Goal: Information Seeking & Learning: Stay updated

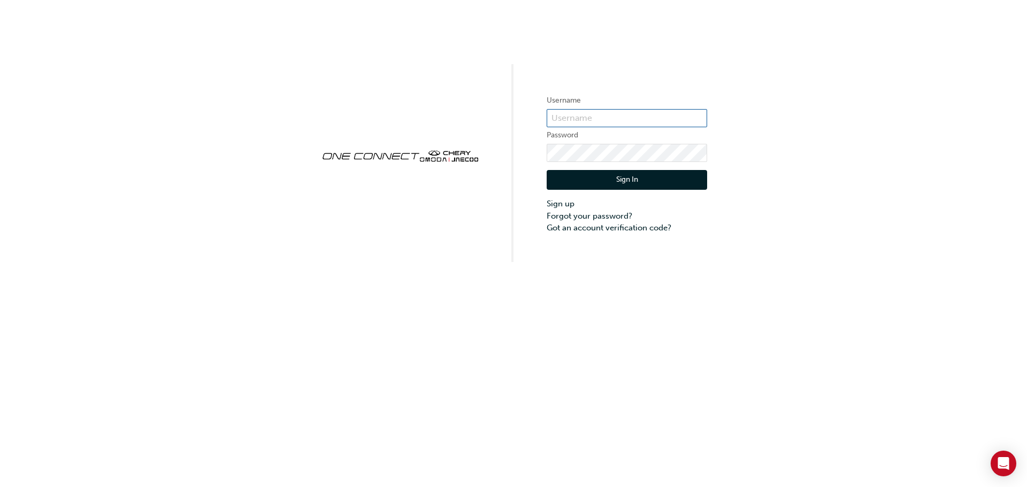
type input "ONE00538"
click at [609, 174] on button "Sign In" at bounding box center [627, 180] width 160 height 20
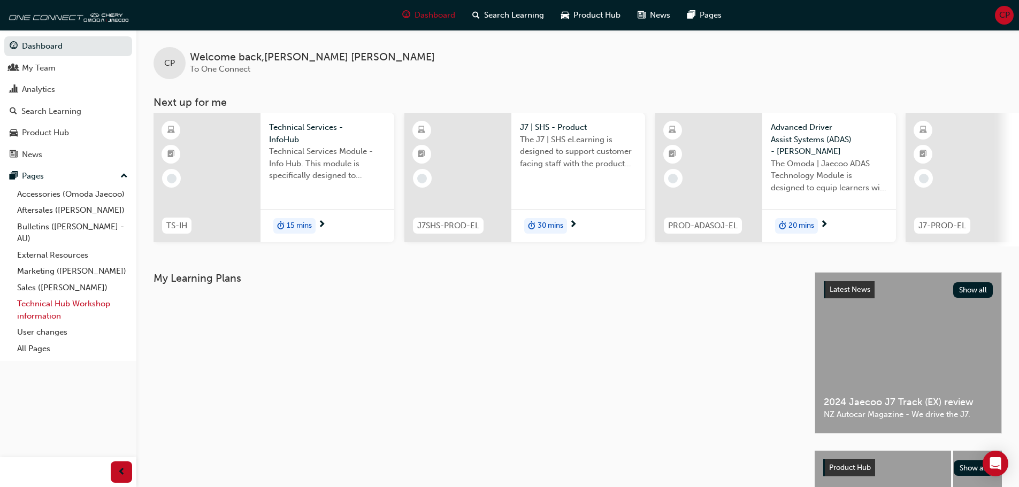
click at [64, 305] on link "Technical Hub Workshop information" at bounding box center [72, 310] width 119 height 28
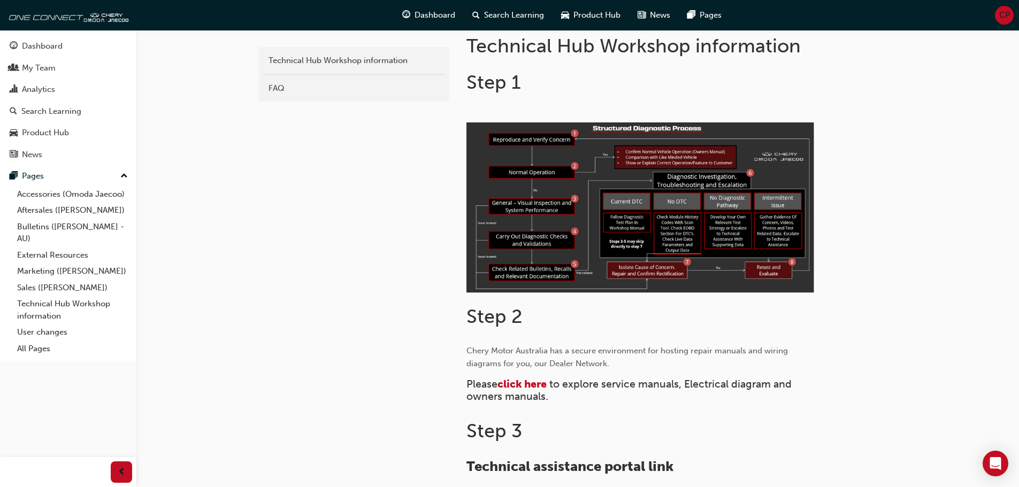
scroll to position [374, 0]
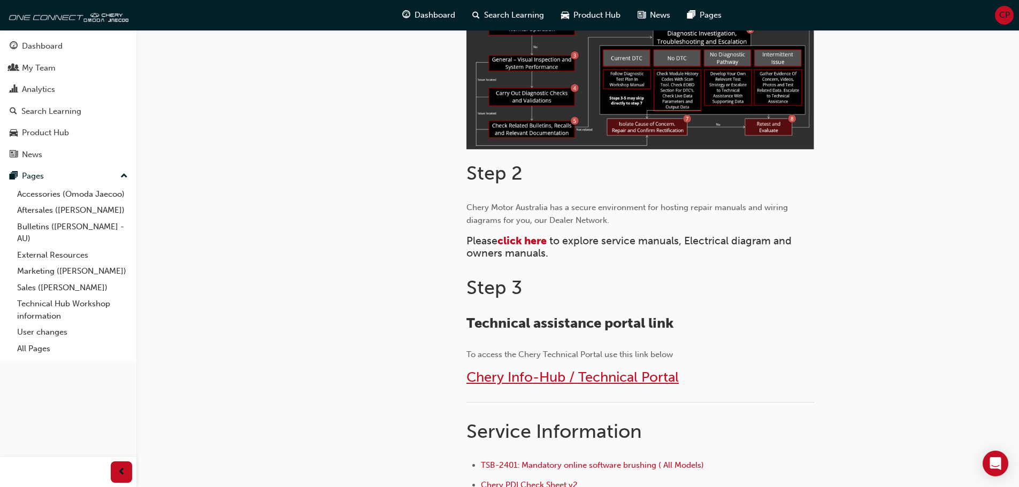
click at [508, 376] on span "Chery Info-Hub / Technical Portal" at bounding box center [572, 377] width 212 height 17
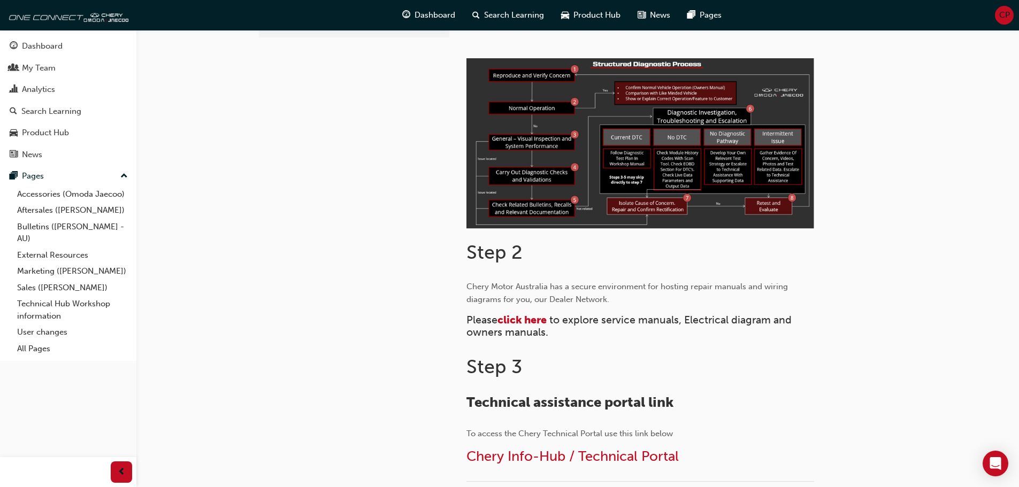
scroll to position [428, 0]
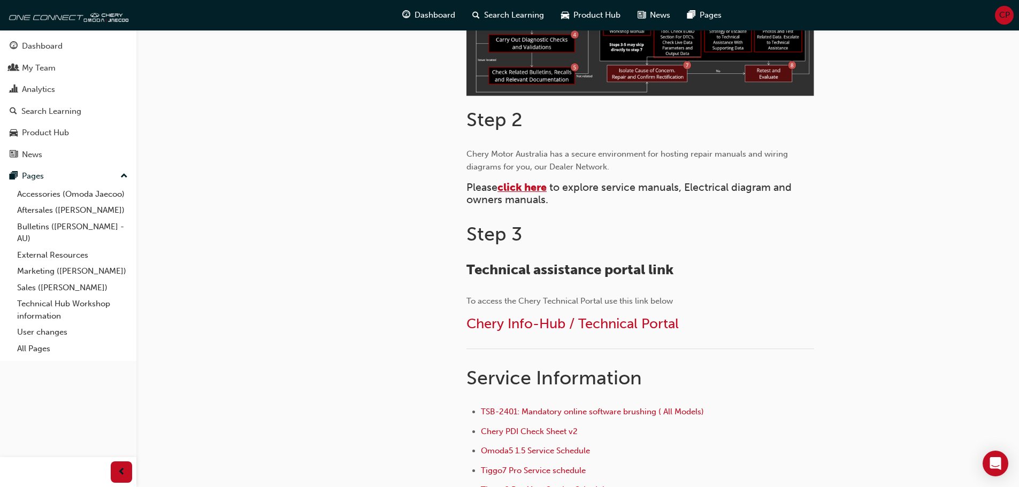
click at [518, 187] on span "click here" at bounding box center [521, 187] width 49 height 12
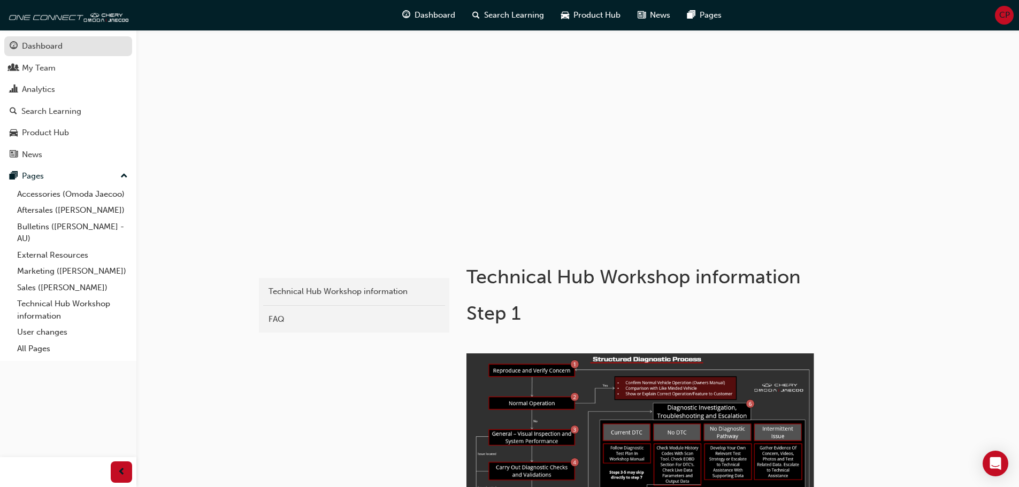
click at [50, 47] on div "Dashboard" at bounding box center [42, 46] width 41 height 12
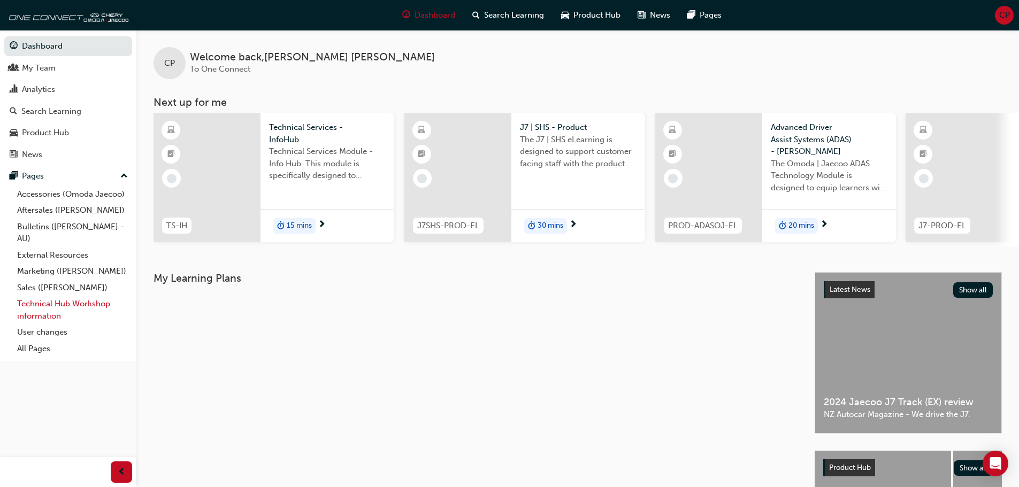
click at [57, 306] on link "Technical Hub Workshop information" at bounding box center [72, 310] width 119 height 28
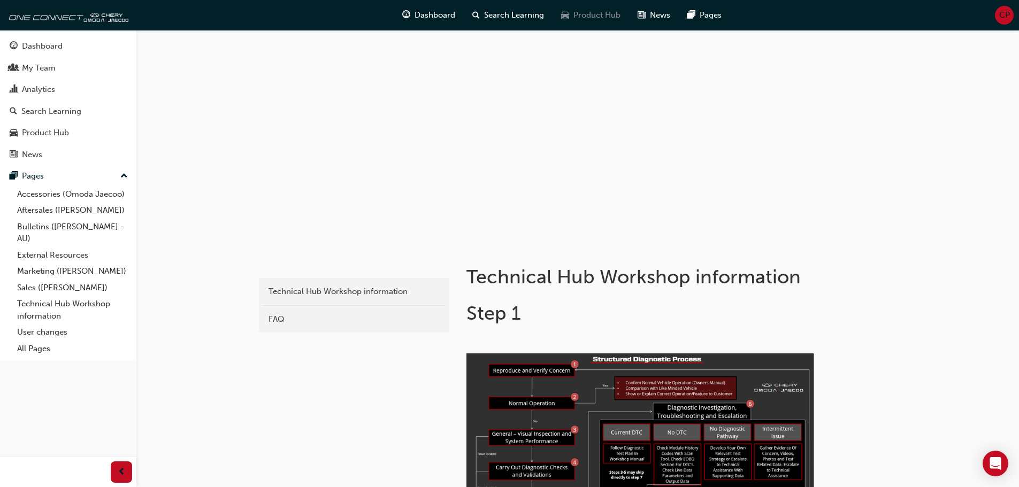
click at [582, 10] on span "Product Hub" at bounding box center [596, 15] width 47 height 12
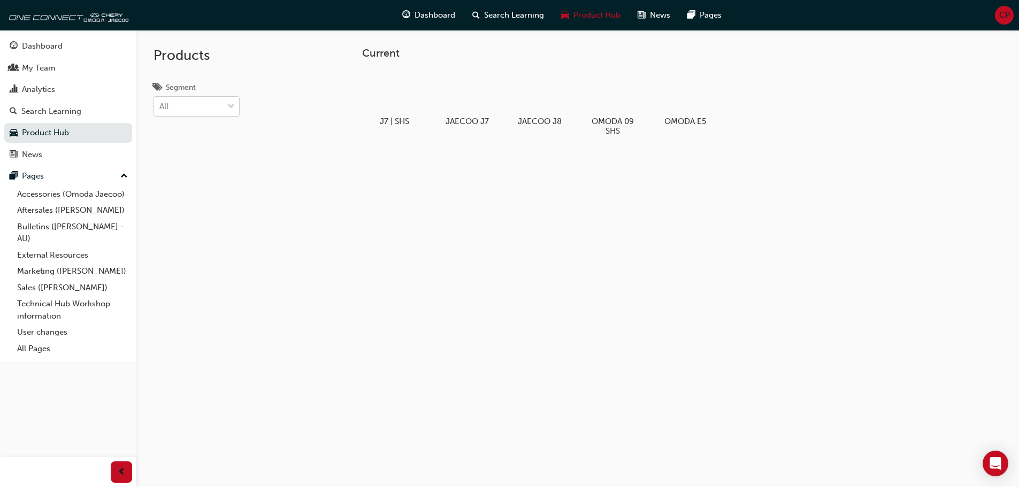
click at [208, 107] on div "All" at bounding box center [188, 106] width 69 height 19
click at [160, 107] on input "Segment All" at bounding box center [159, 106] width 1 height 9
click at [208, 107] on div "All" at bounding box center [188, 106] width 69 height 19
click at [160, 107] on input "Segment option EV focused, 1 of 4. 4 results available. Use Up and Down to choo…" at bounding box center [159, 106] width 1 height 9
click at [469, 104] on div at bounding box center [466, 92] width 59 height 43
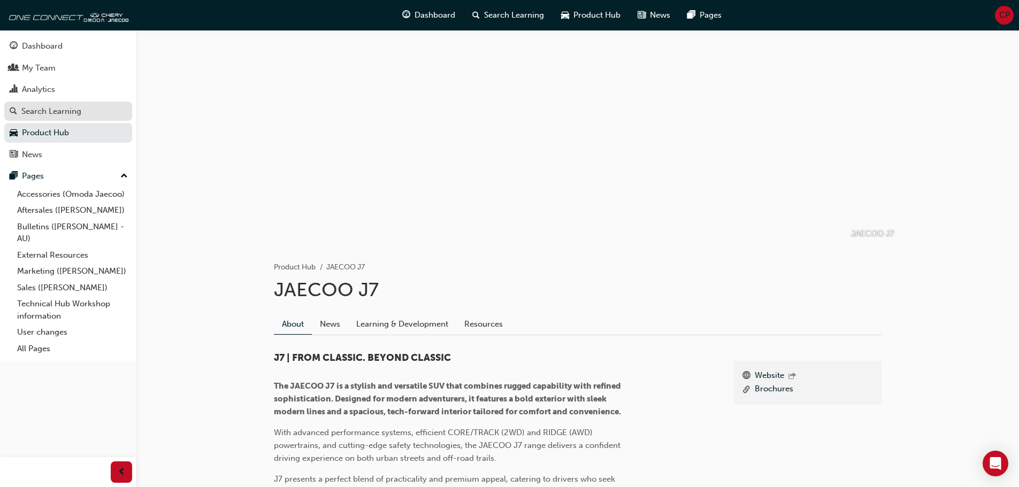
click at [76, 114] on div "Search Learning" at bounding box center [51, 111] width 60 height 12
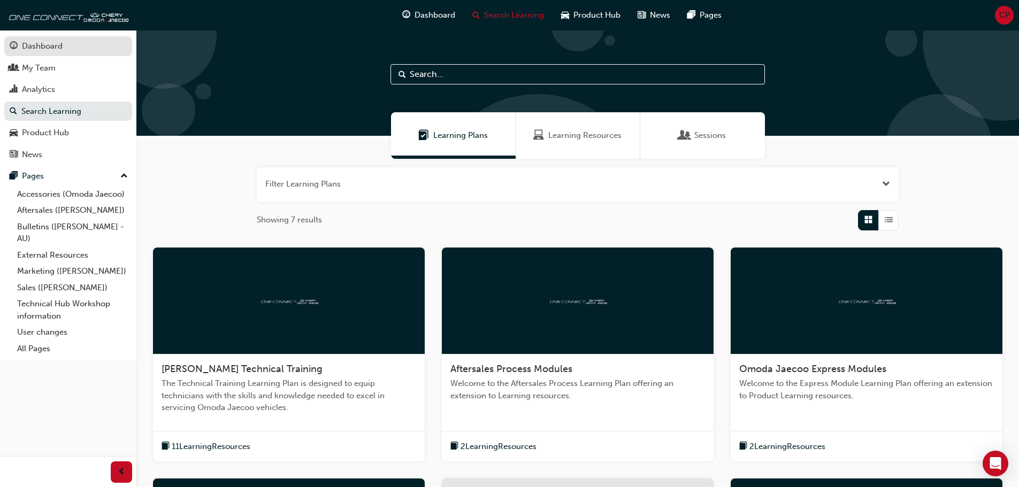
click at [66, 45] on div "Dashboard" at bounding box center [68, 46] width 117 height 13
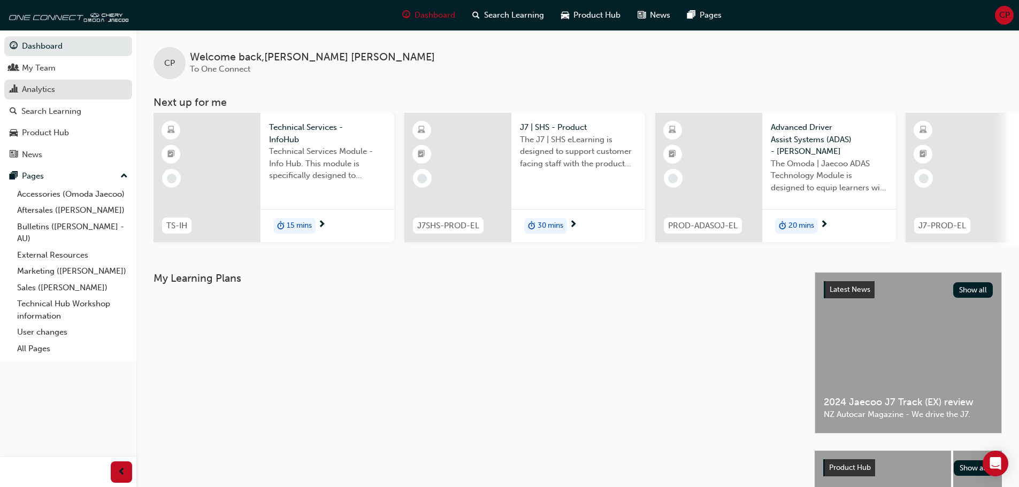
click at [61, 86] on div "Analytics" at bounding box center [68, 89] width 117 height 13
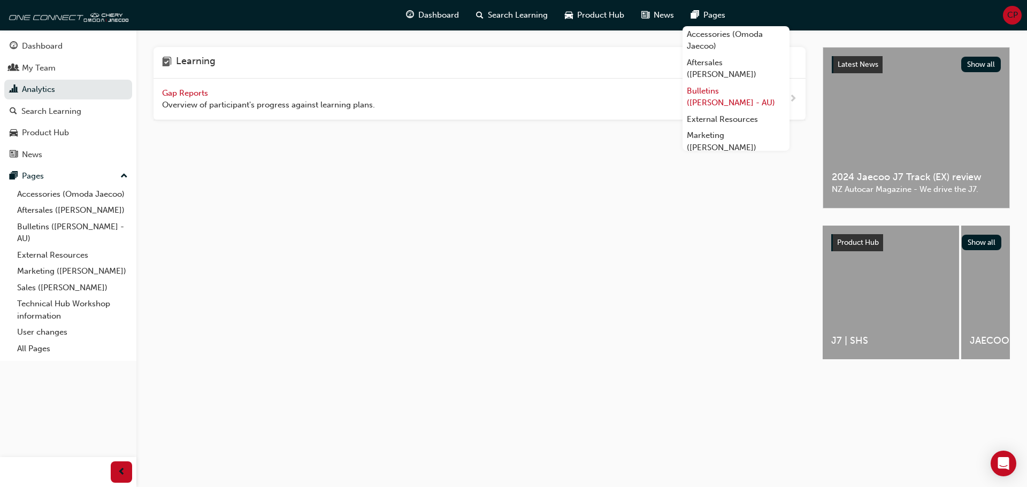
click at [714, 93] on link "Bulletins ([PERSON_NAME] - AU)" at bounding box center [735, 97] width 107 height 28
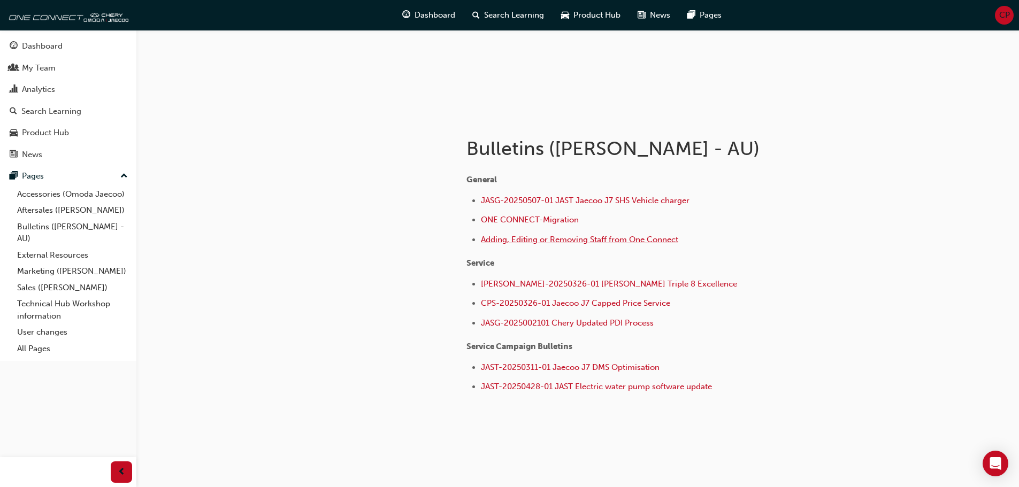
scroll to position [140, 0]
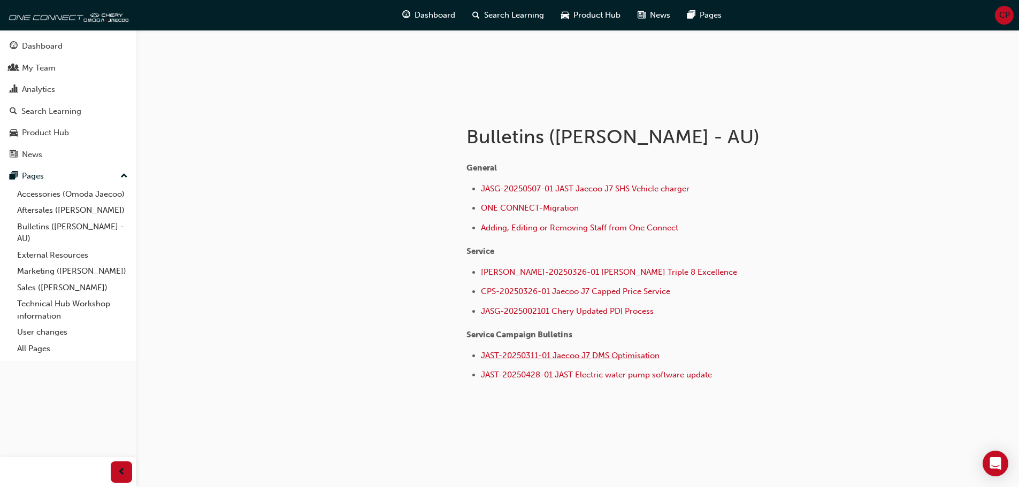
click at [560, 355] on span "JAST-20250311-01 Jaecoo J7 DMS Optimisation" at bounding box center [570, 356] width 179 height 10
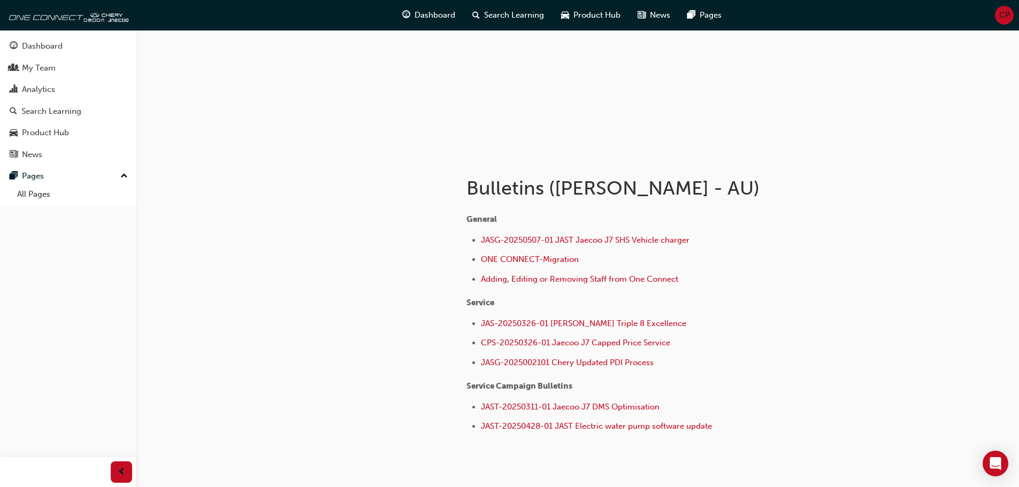
scroll to position [140, 0]
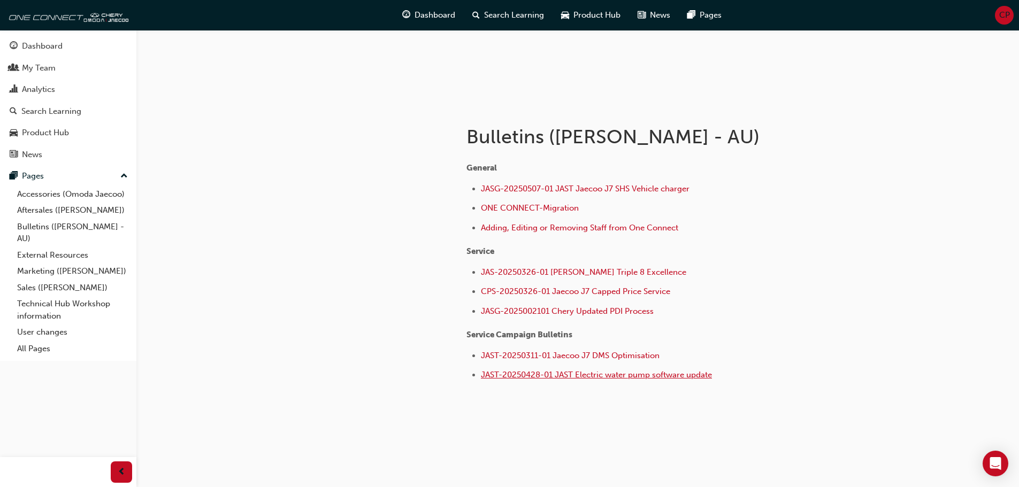
click at [589, 376] on span "JAST-20250428-01 JAST Electric water pump software update" at bounding box center [596, 375] width 231 height 10
